Goal: Task Accomplishment & Management: Manage account settings

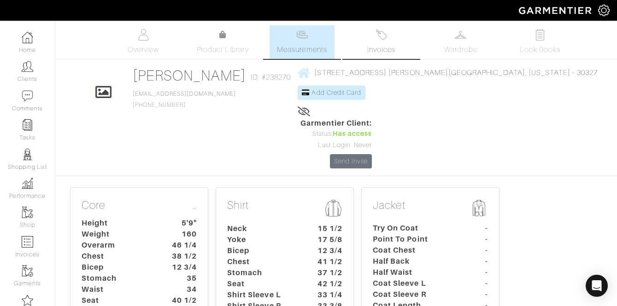
click at [381, 52] on span "Invoices" at bounding box center [381, 49] width 28 height 11
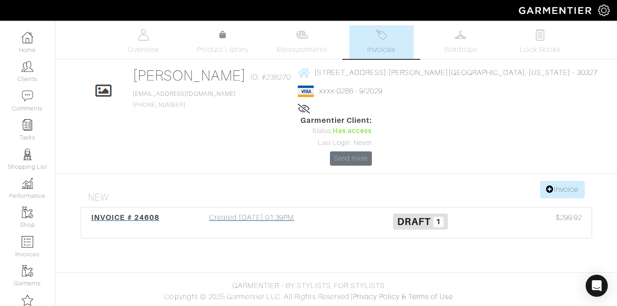
click at [303, 212] on div "Created 09/18/25 01:39PM" at bounding box center [252, 222] width 169 height 21
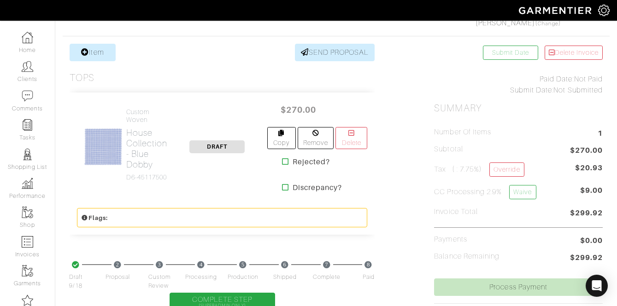
scroll to position [166, 0]
click at [520, 168] on link "Override" at bounding box center [506, 169] width 35 height 14
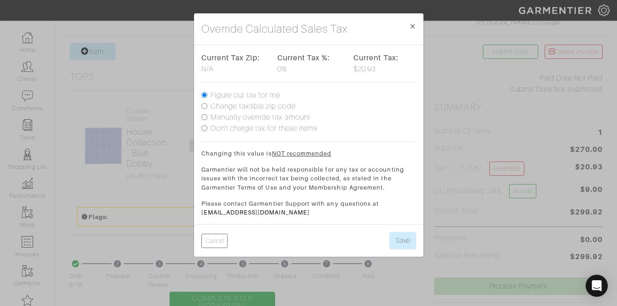
click at [297, 129] on label "Don't charge tax for these items" at bounding box center [263, 128] width 107 height 11
click at [207, 129] on input "Don't charge tax for these items" at bounding box center [204, 128] width 6 height 6
radio input "true"
click at [416, 232] on div "Cancel Save" at bounding box center [308, 240] width 229 height 33
click at [412, 236] on button "Save" at bounding box center [402, 240] width 27 height 17
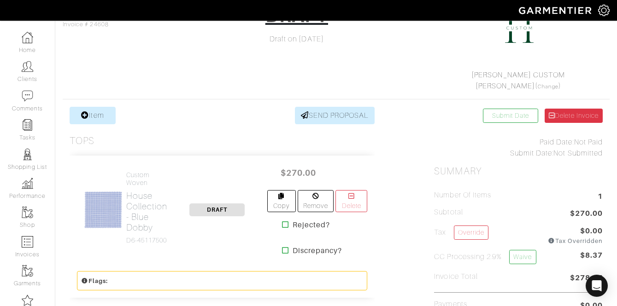
scroll to position [132, 0]
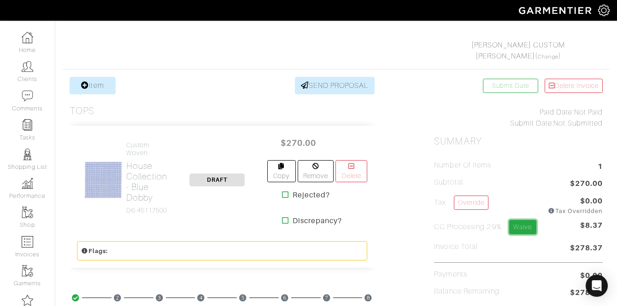
click at [519, 225] on link "Waive" at bounding box center [522, 227] width 27 height 14
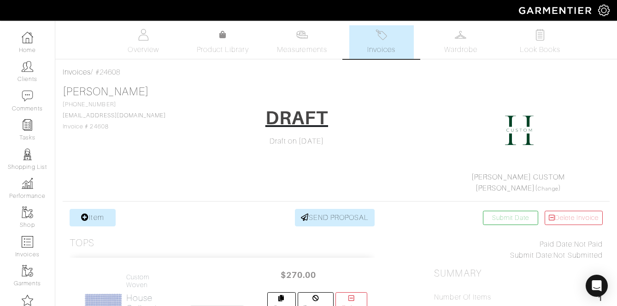
scroll to position [166, 0]
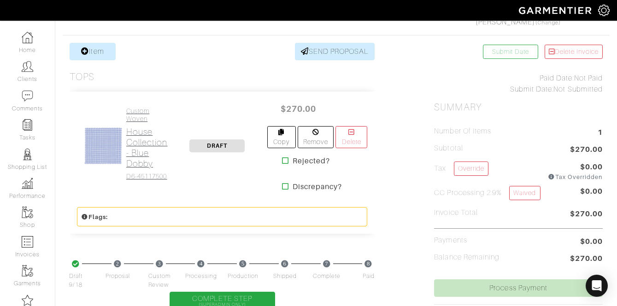
click at [137, 153] on h2 "House Collection - Blue Dobby" at bounding box center [146, 148] width 41 height 42
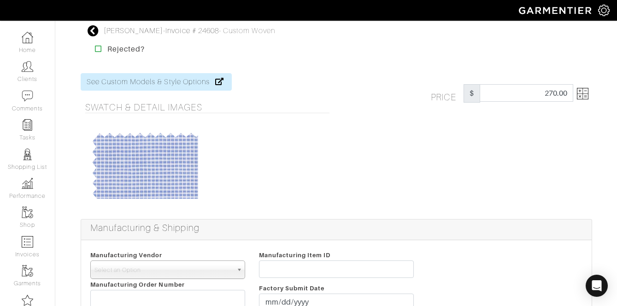
click at [586, 91] on img at bounding box center [583, 94] width 12 height 12
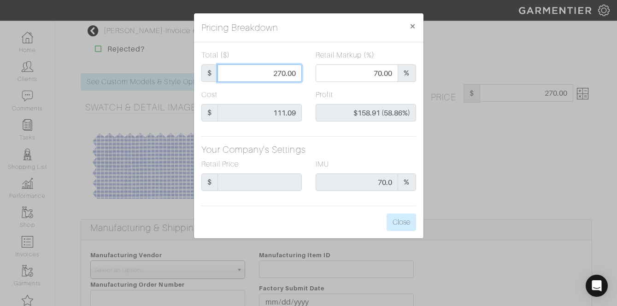
click at [257, 72] on input "270.00" at bounding box center [259, 72] width 84 height 17
type input "2"
type input "0.00"
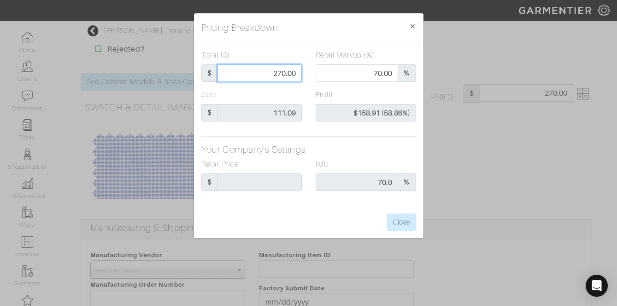
type input "-$109.09 (-5454.50%)"
type input "25"
type input "-$86.09 (-344.36%)"
type input "25-"
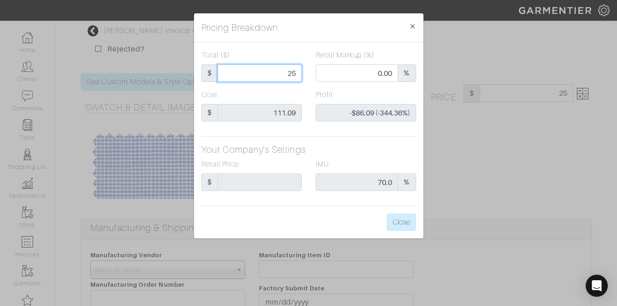
type input "25-"
type input "25-0"
type input "25-"
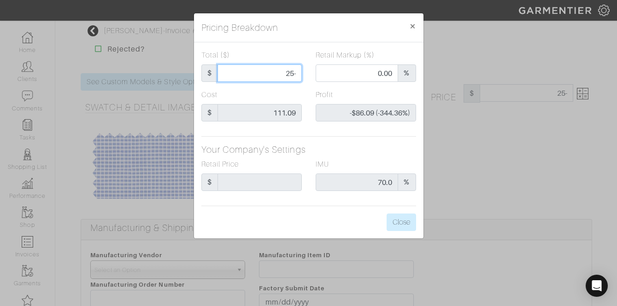
type input "25"
type input "250"
type input "67.60"
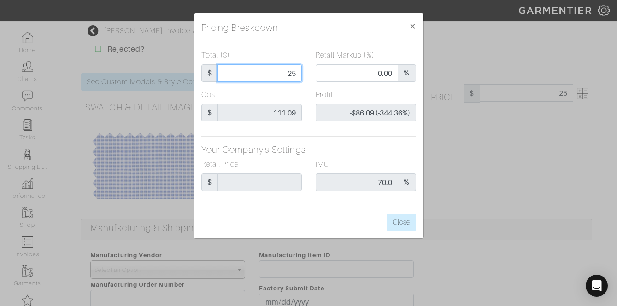
type input "$138.91 (55.56%)"
type input "250"
type input "250.00"
click at [333, 161] on div "IMU 70.0 %" at bounding box center [365, 175] width 100 height 32
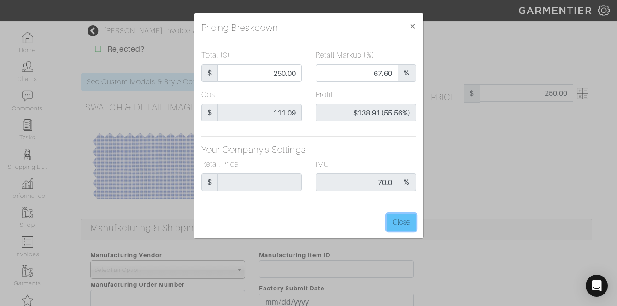
click at [392, 226] on button "Close" at bounding box center [400, 222] width 29 height 17
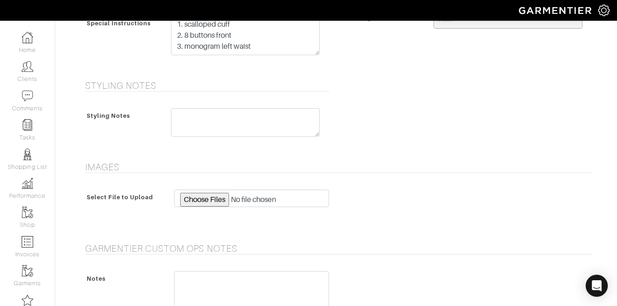
scroll to position [750, 0]
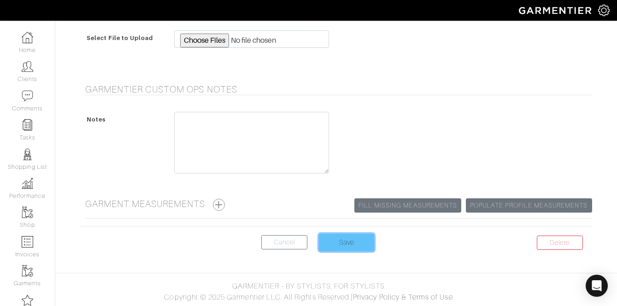
click at [345, 237] on input "Save" at bounding box center [346, 242] width 55 height 17
